Goal: Transaction & Acquisition: Register for event/course

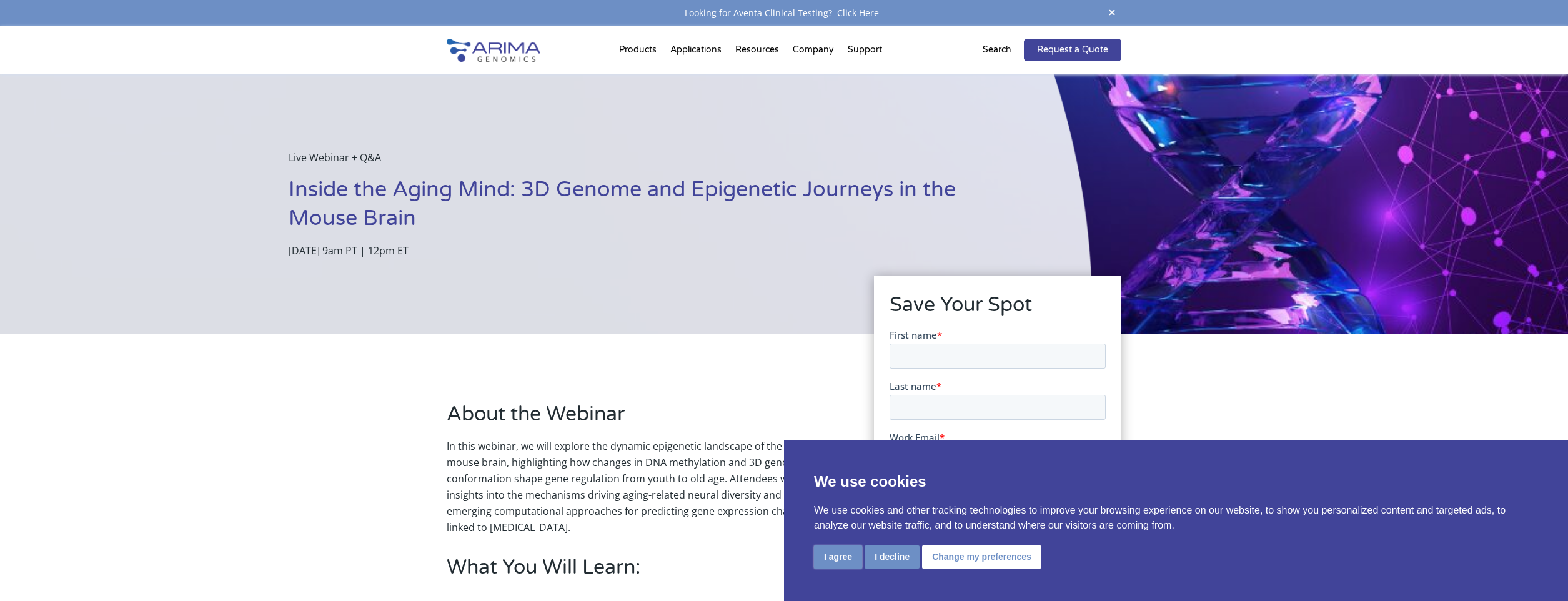
click at [833, 560] on button "I agree" at bounding box center [838, 556] width 48 height 23
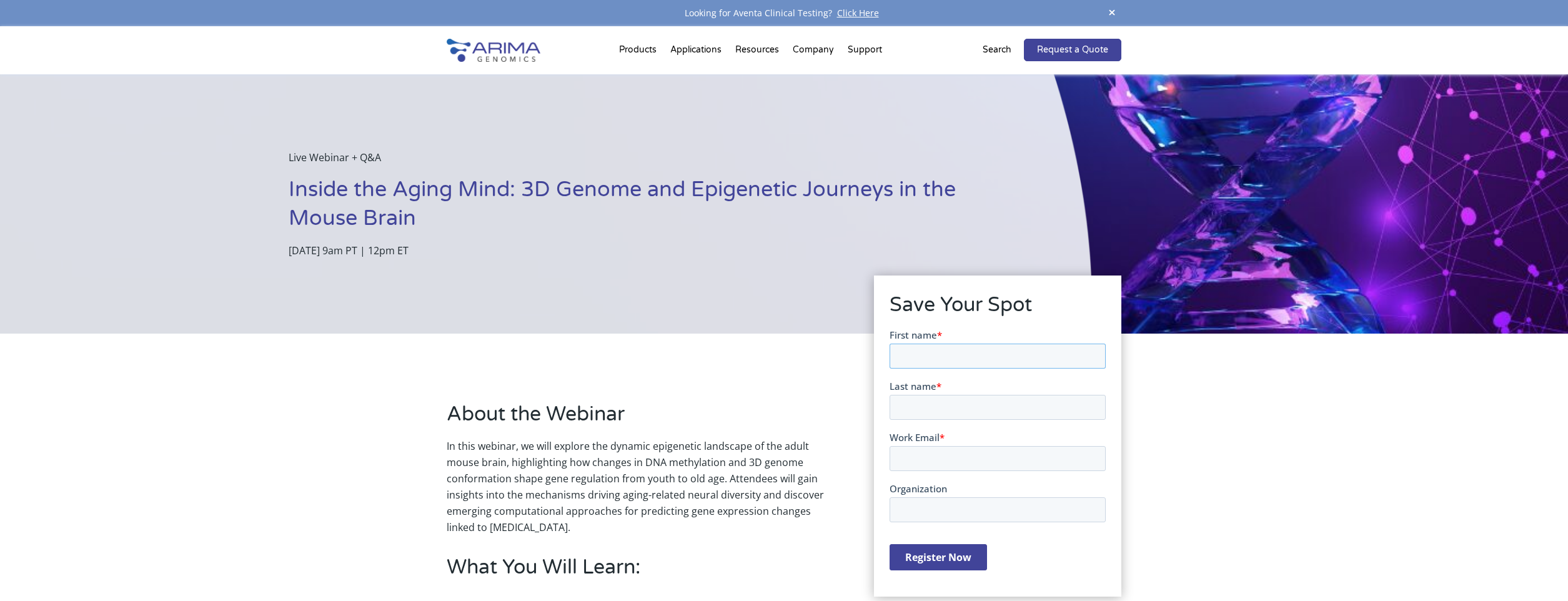
click at [966, 352] on input "First name *" at bounding box center [997, 356] width 217 height 25
type input "joe"
click at [946, 410] on input "Last name *" at bounding box center [997, 407] width 217 height 25
type input "mcconnell"
click at [956, 458] on input "Work Email *" at bounding box center [997, 458] width 217 height 25
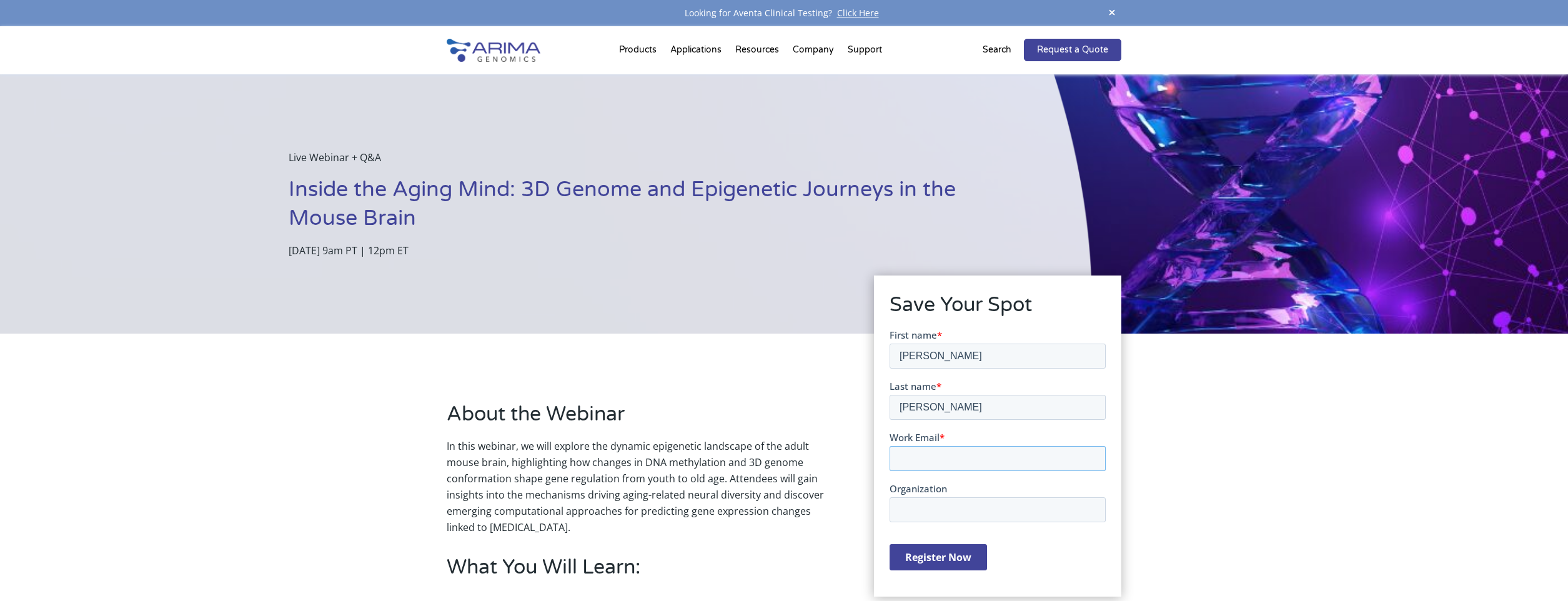
type input "joe.mcconnell@sa.gov.au"
click at [975, 505] on input "Organization" at bounding box center [997, 509] width 217 height 25
type input "SA Pathology"
click at [955, 562] on input "Register Now" at bounding box center [937, 556] width 97 height 26
